Goal: Information Seeking & Learning: Learn about a topic

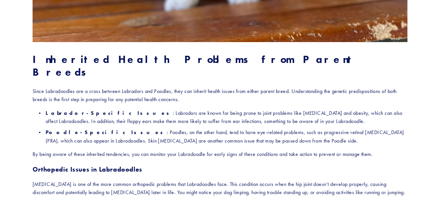
scroll to position [447, 0]
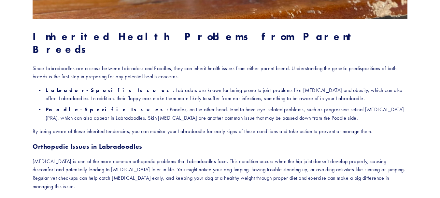
drag, startPoint x: 347, startPoint y: 0, endPoint x: 137, endPoint y: 9, distance: 210.5
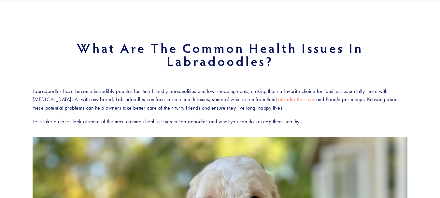
scroll to position [0, 0]
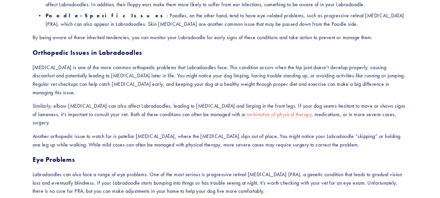
scroll to position [541, 0]
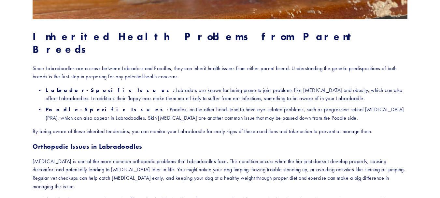
scroll to position [448, 0]
